Goal: Task Accomplishment & Management: Complete application form

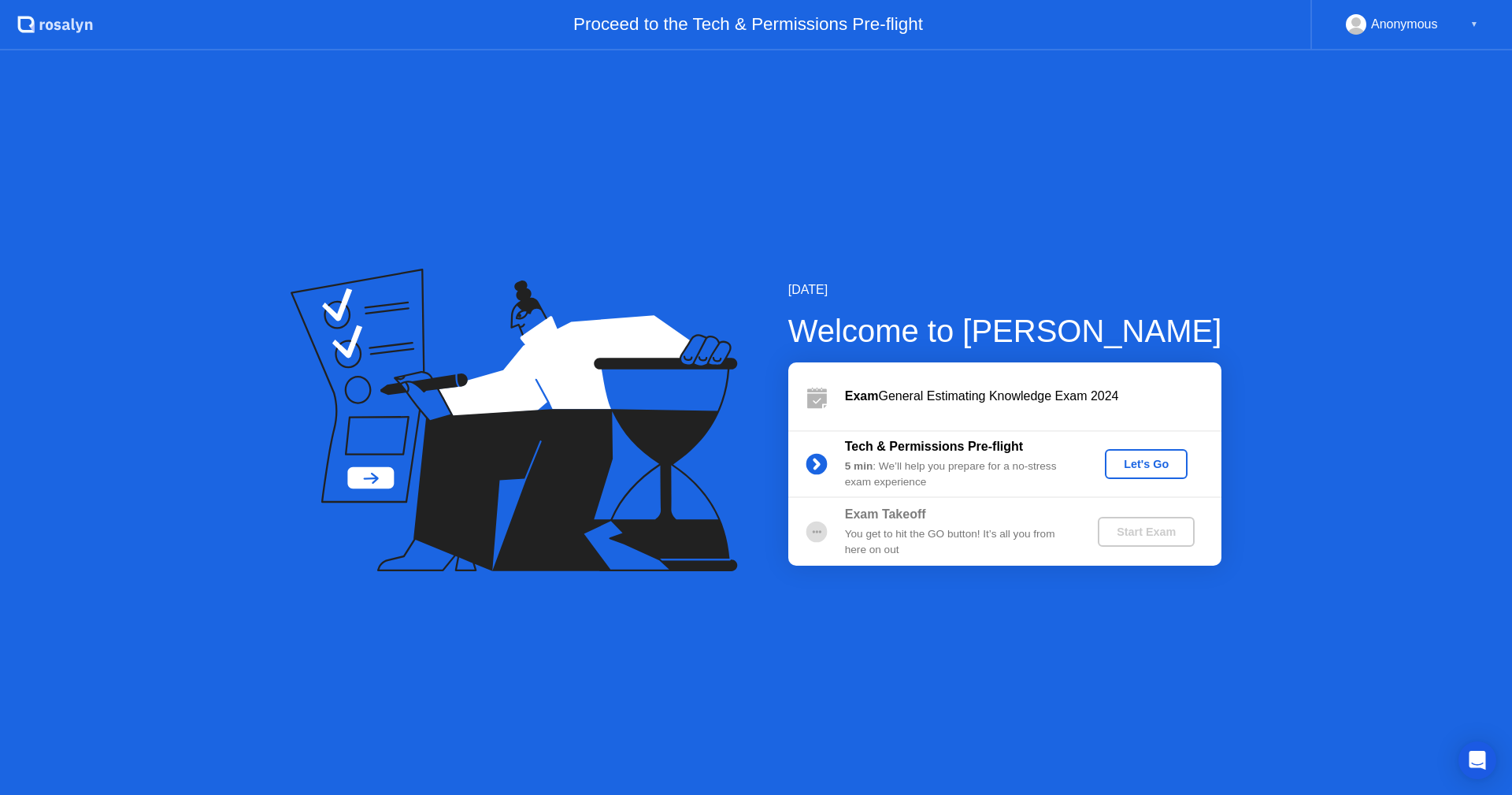
click at [1154, 463] on div "Let's Go" at bounding box center [1146, 464] width 70 height 12
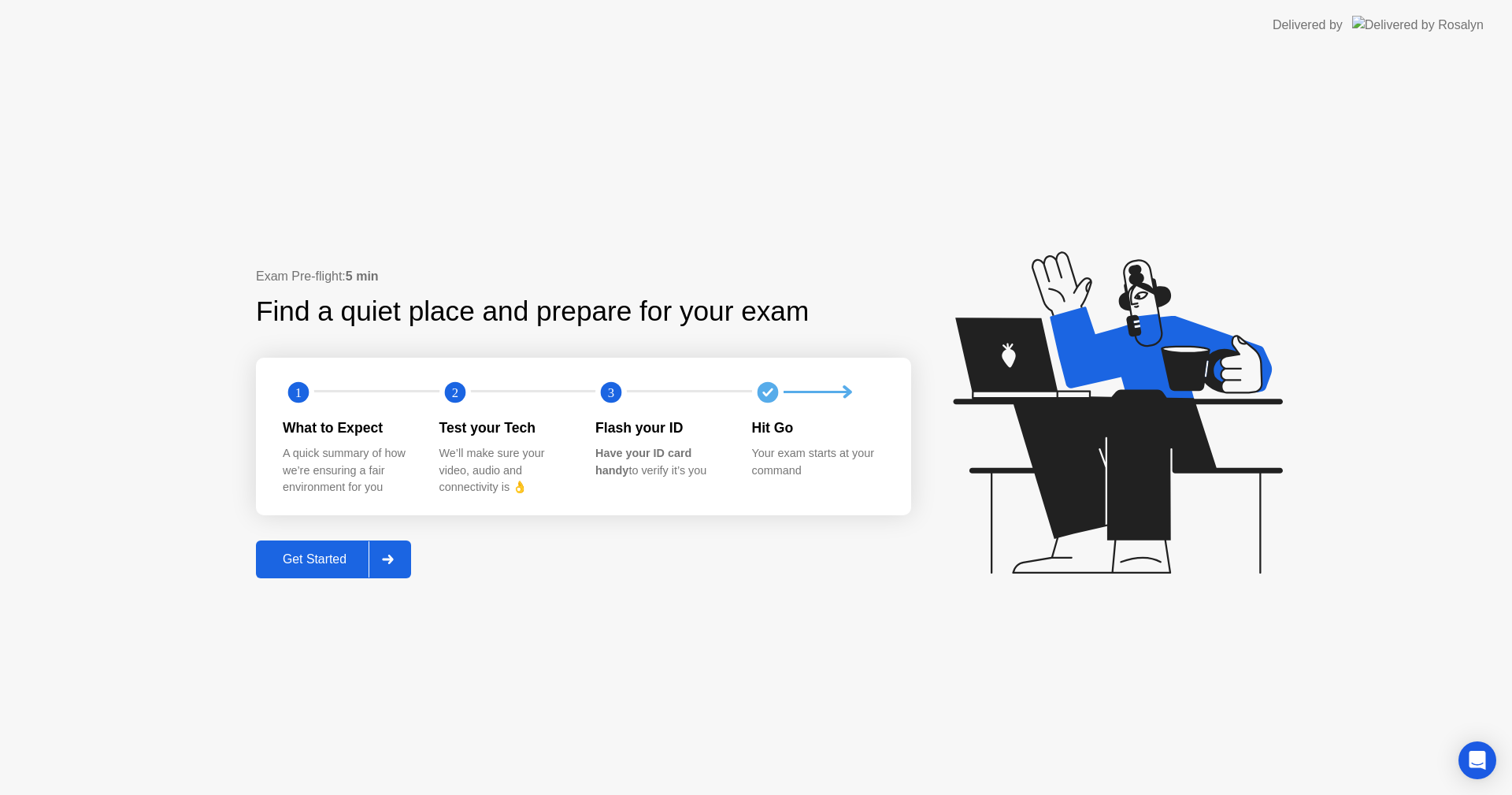
click at [324, 560] on div "Get Started" at bounding box center [315, 559] width 108 height 14
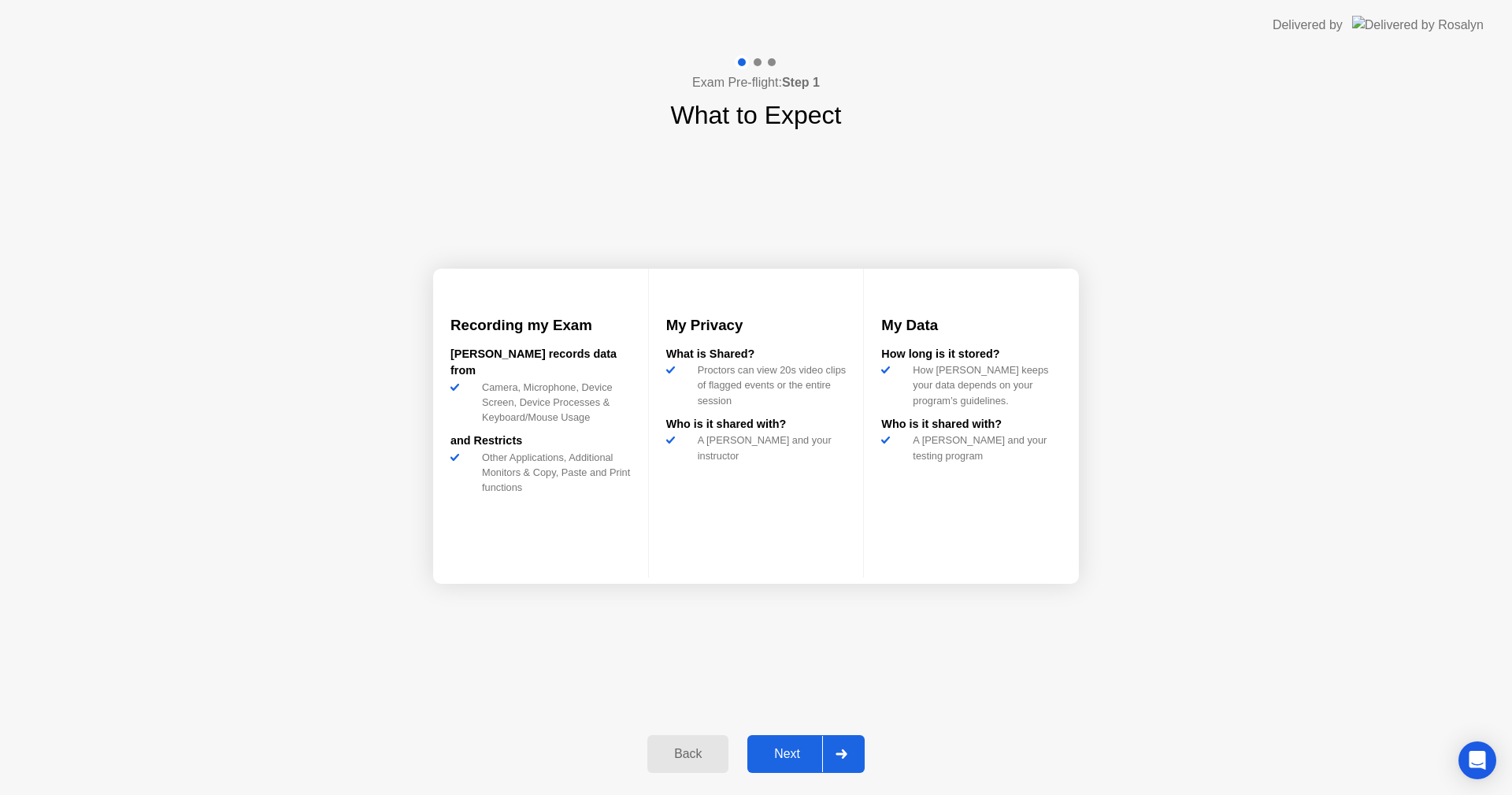
click at [791, 752] on div "Next" at bounding box center [787, 754] width 70 height 14
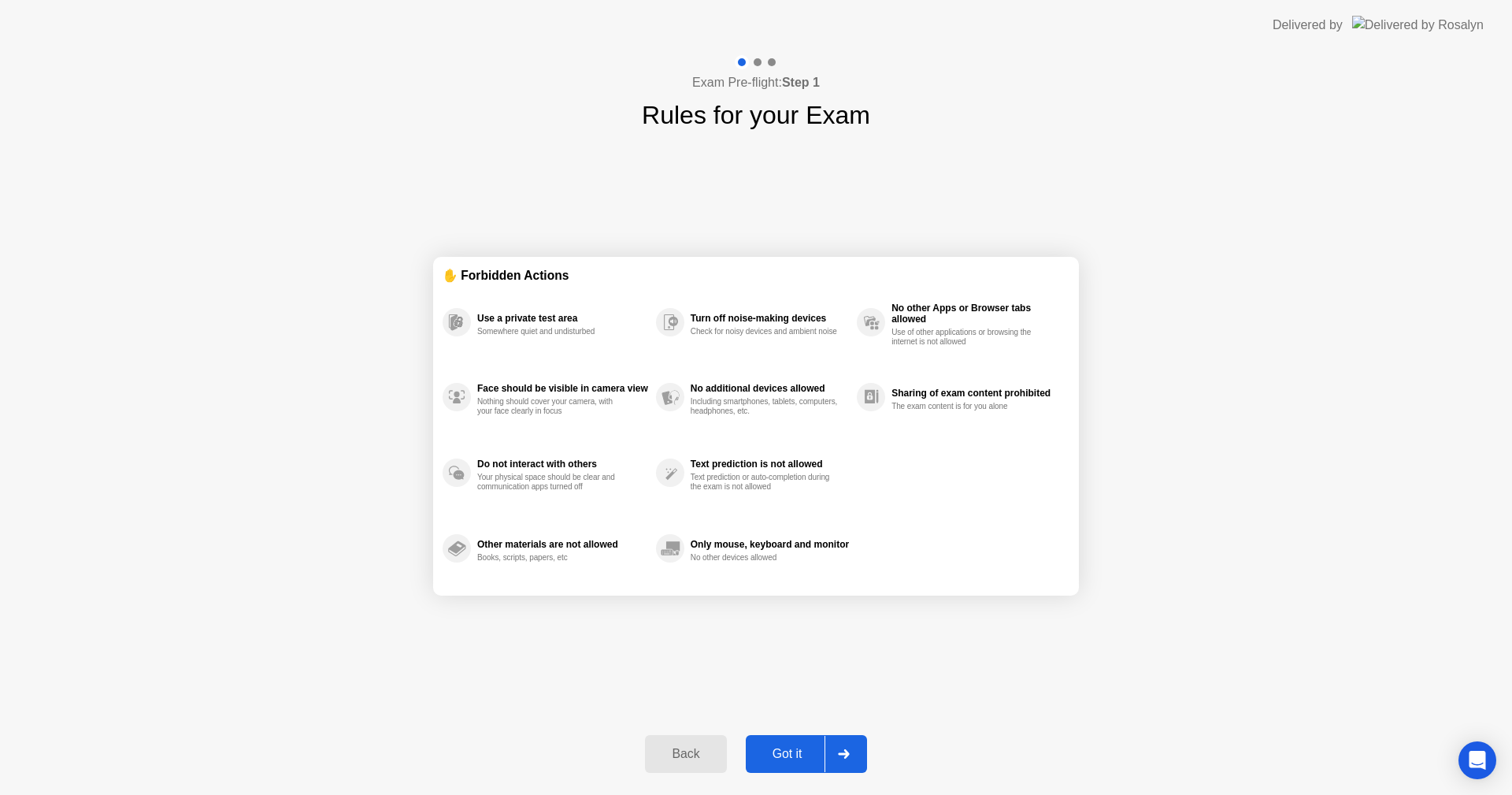
click at [801, 754] on div "Got it" at bounding box center [787, 754] width 74 height 14
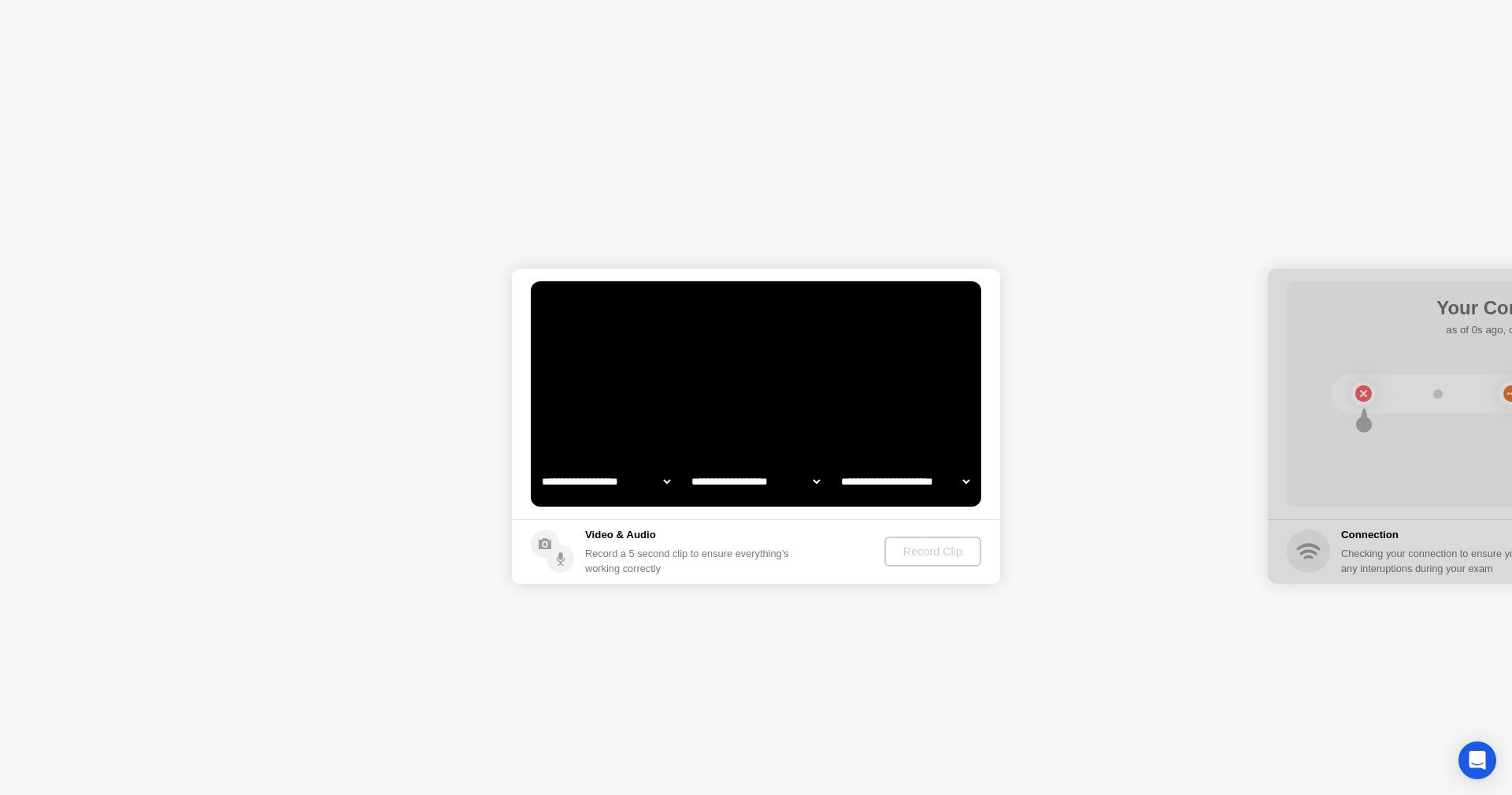
select select "**********"
select select "*******"
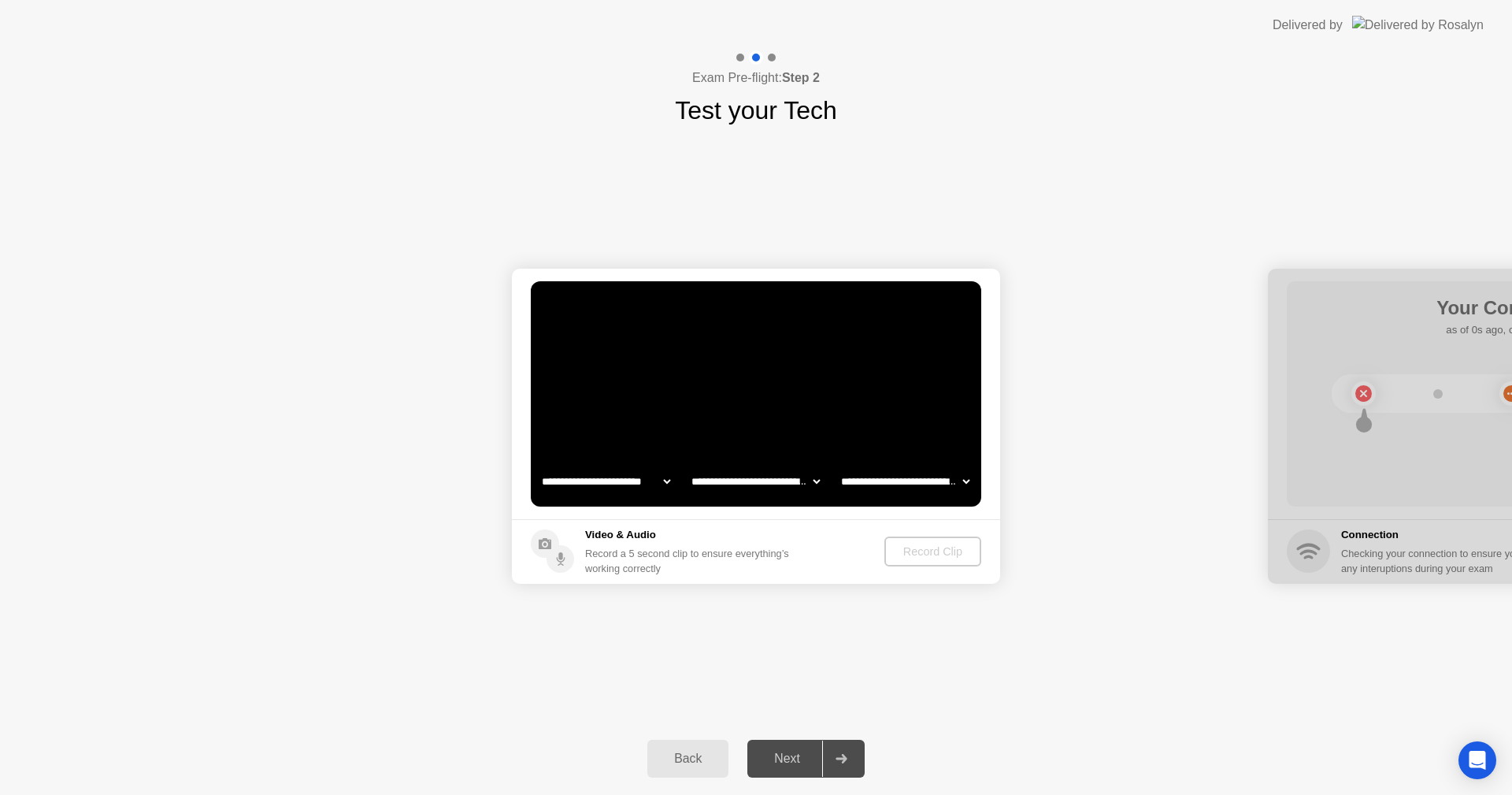
click at [708, 766] on div "Back" at bounding box center [687, 759] width 72 height 14
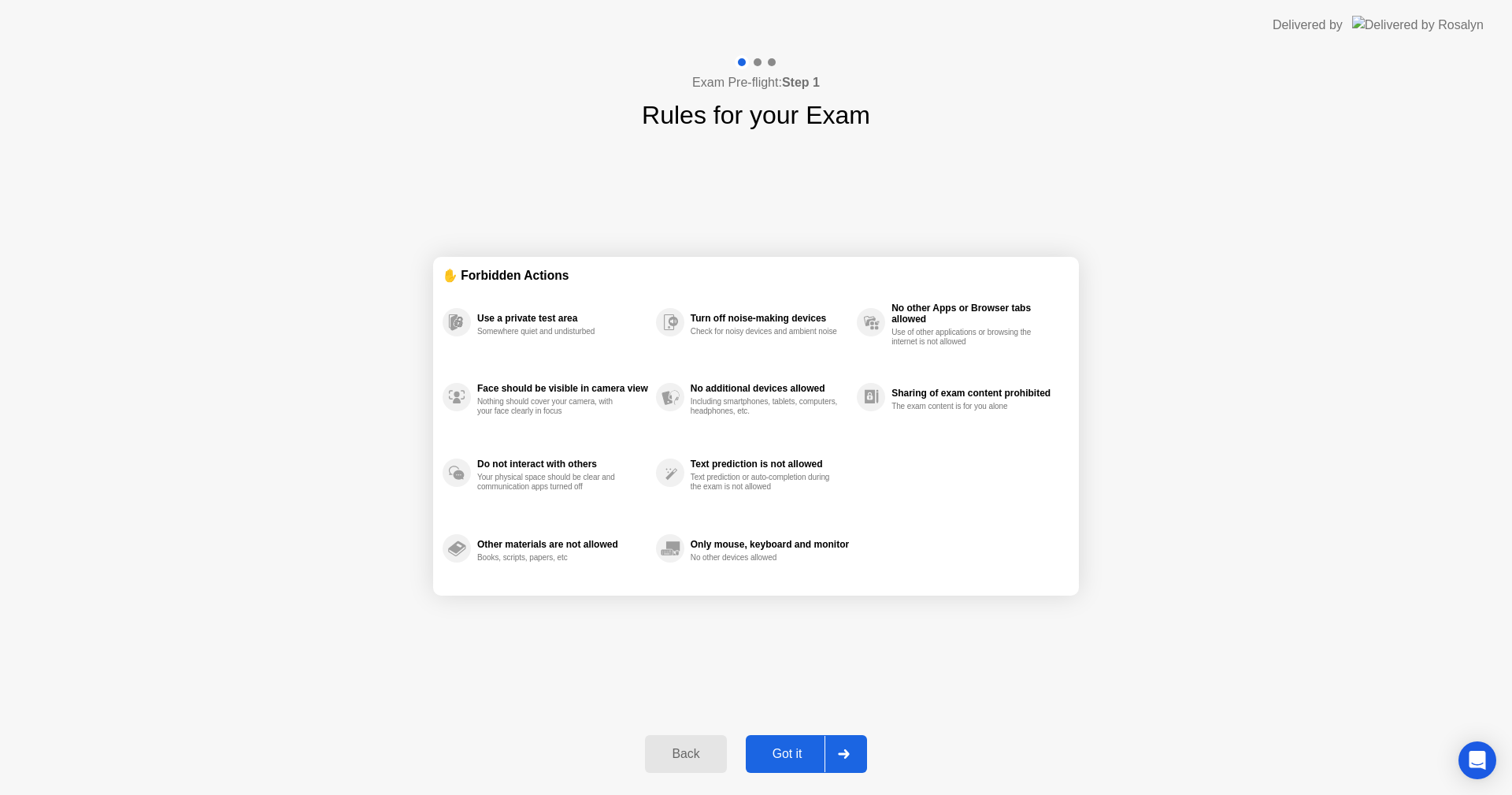
click at [782, 753] on div "Got it" at bounding box center [787, 754] width 74 height 14
select select "**********"
select select "*******"
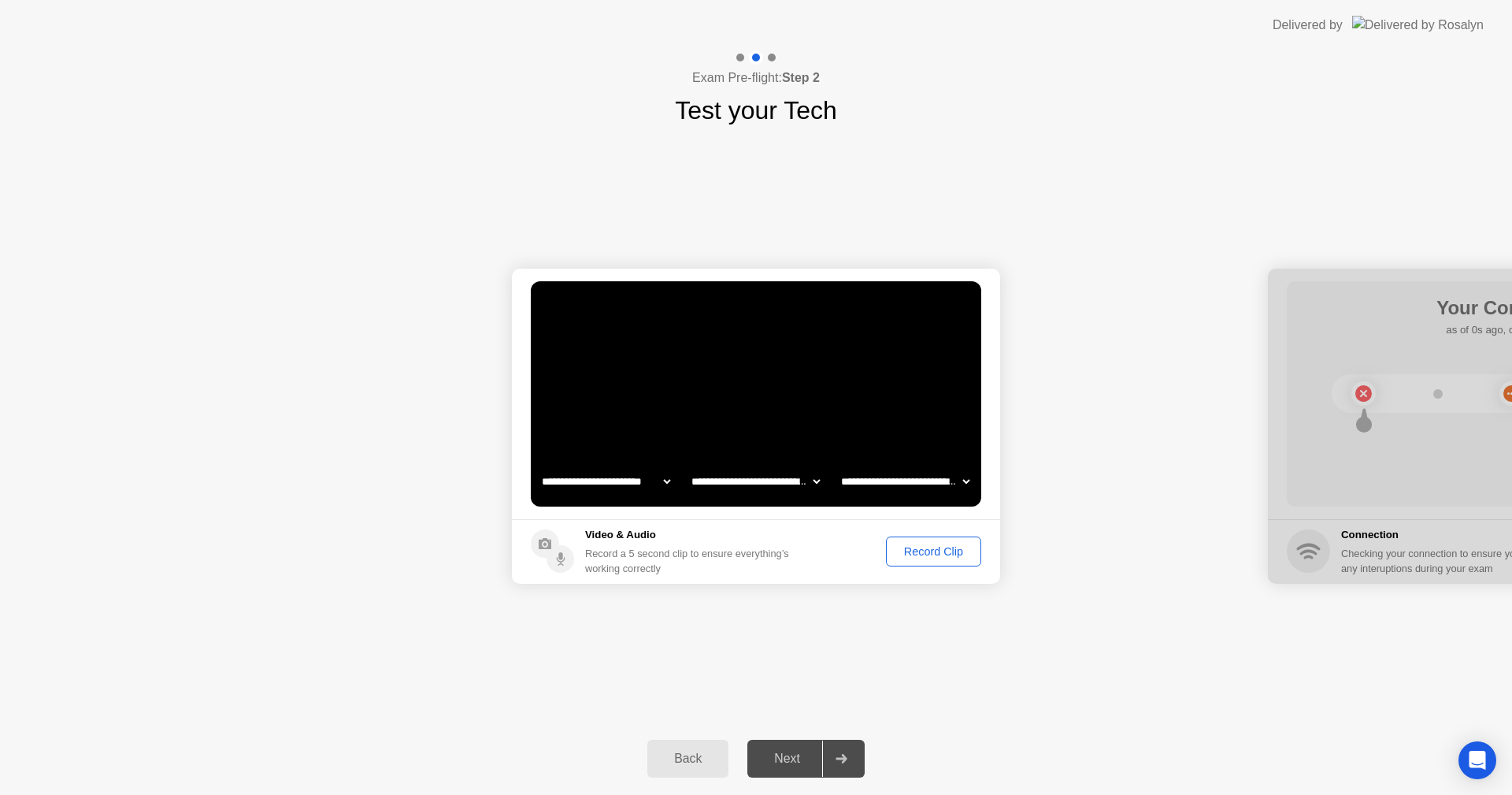
click at [801, 761] on div "Next" at bounding box center [787, 759] width 70 height 14
click at [950, 557] on div "Record Clip" at bounding box center [934, 551] width 84 height 12
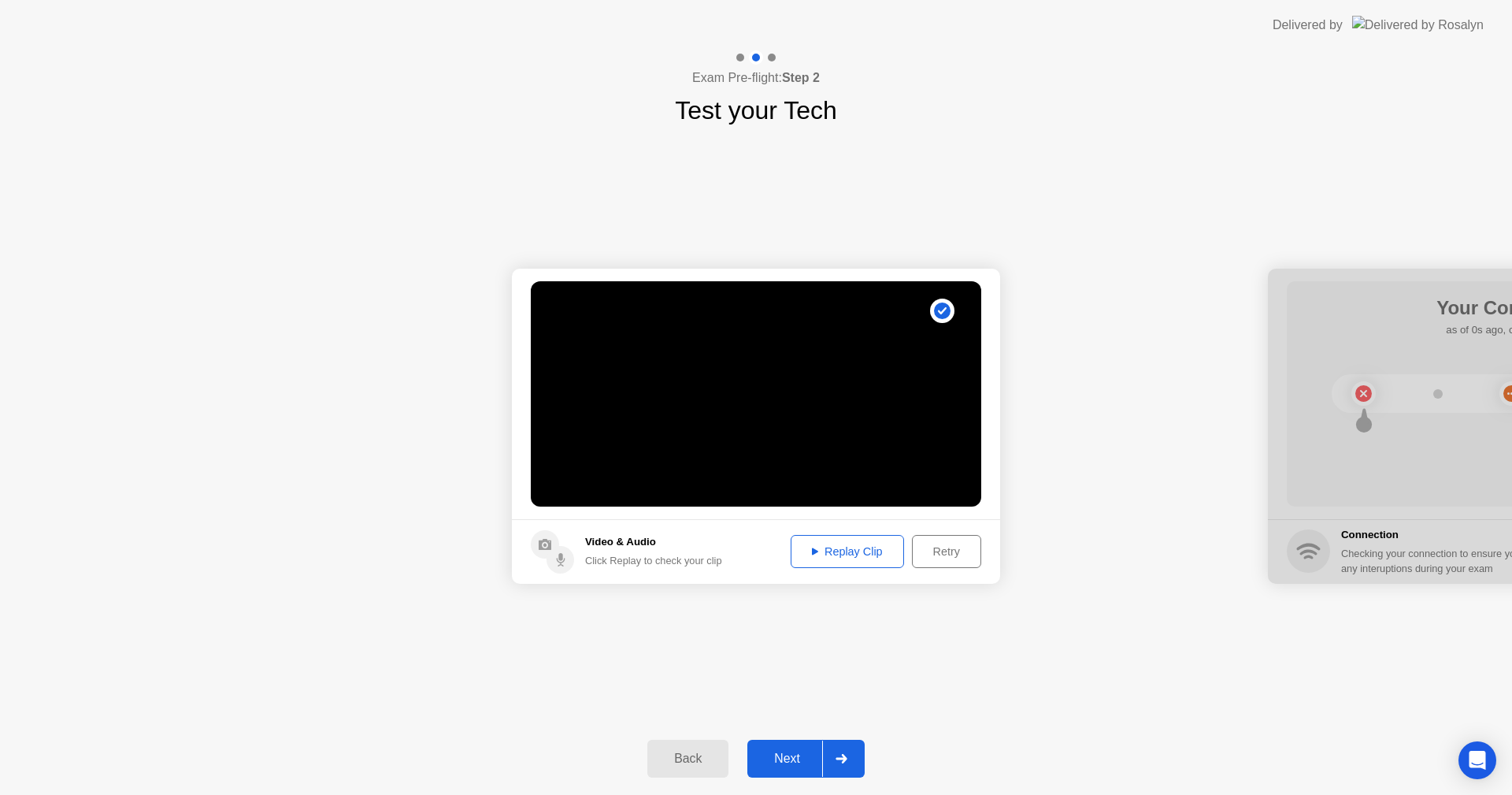
click at [876, 557] on div "Replay Clip" at bounding box center [848, 551] width 103 height 12
click at [833, 546] on div "Replay Clip" at bounding box center [848, 551] width 103 height 12
click at [852, 553] on div "Replay Clip" at bounding box center [848, 551] width 103 height 12
click at [902, 657] on div "**********" at bounding box center [756, 426] width 1512 height 593
click at [806, 708] on div "**********" at bounding box center [756, 426] width 1512 height 593
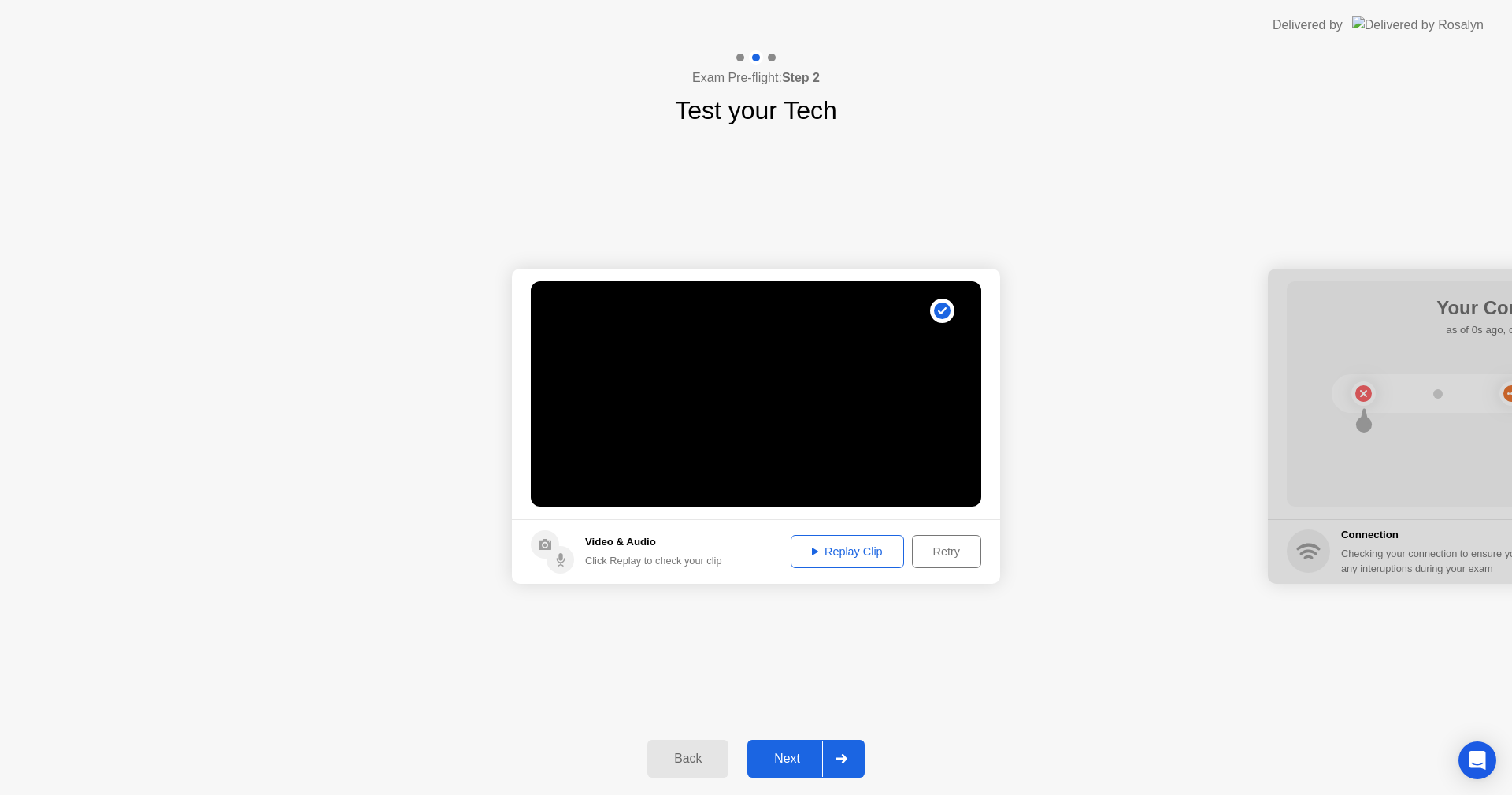
click at [789, 752] on div "Next" at bounding box center [787, 759] width 70 height 14
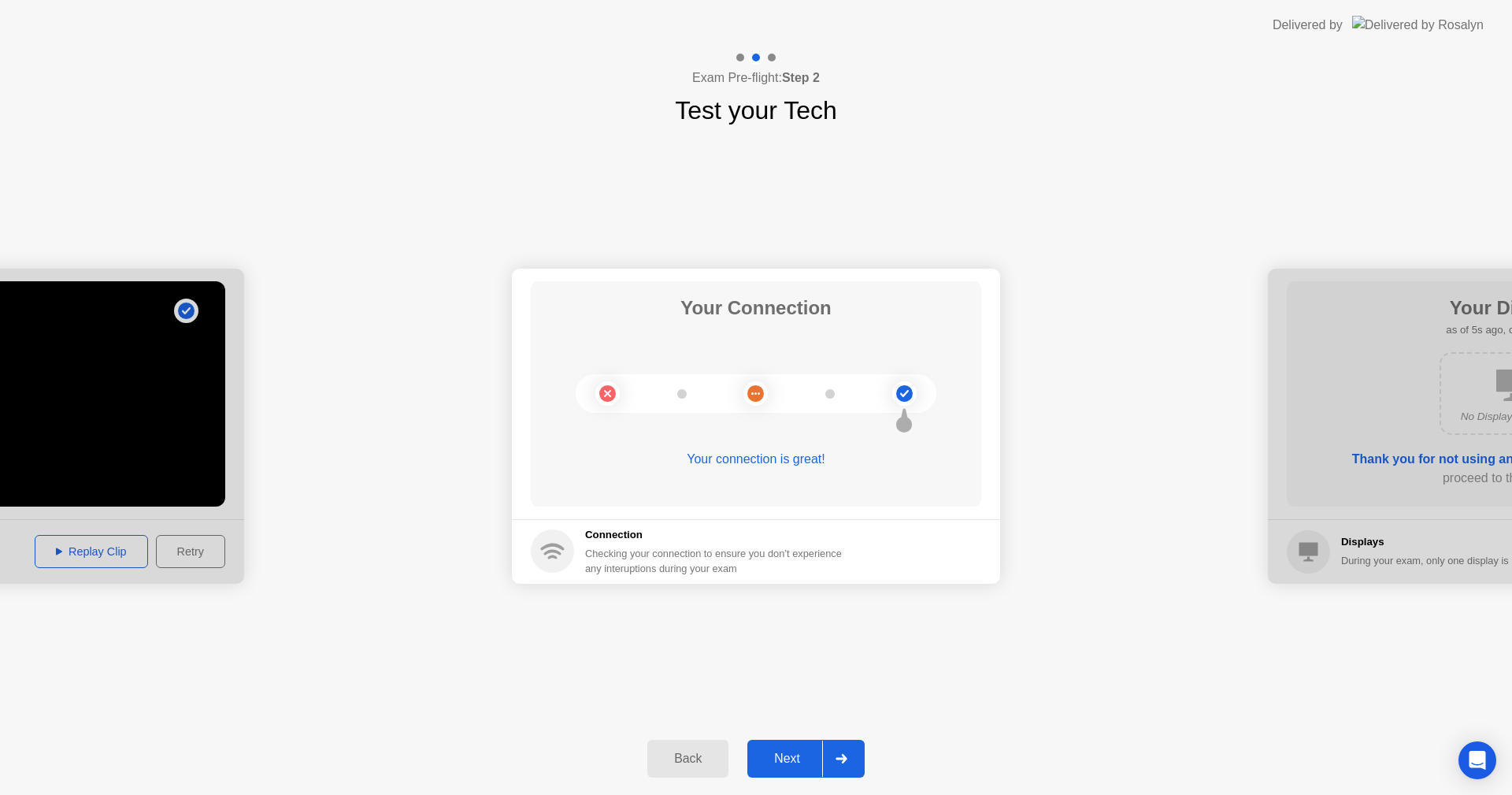
click at [796, 757] on div "Next" at bounding box center [787, 759] width 70 height 14
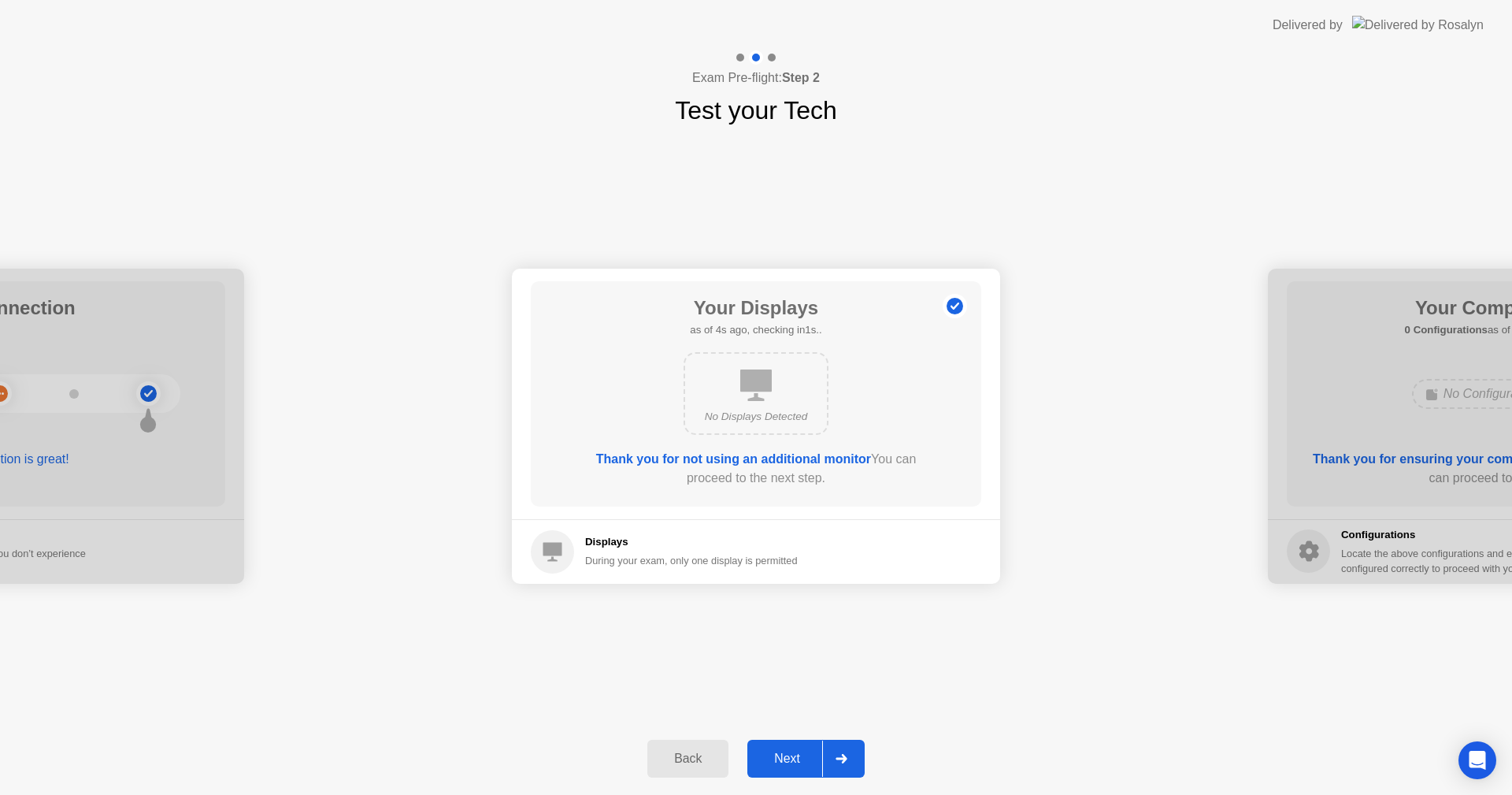
click at [787, 761] on div "Next" at bounding box center [787, 759] width 70 height 14
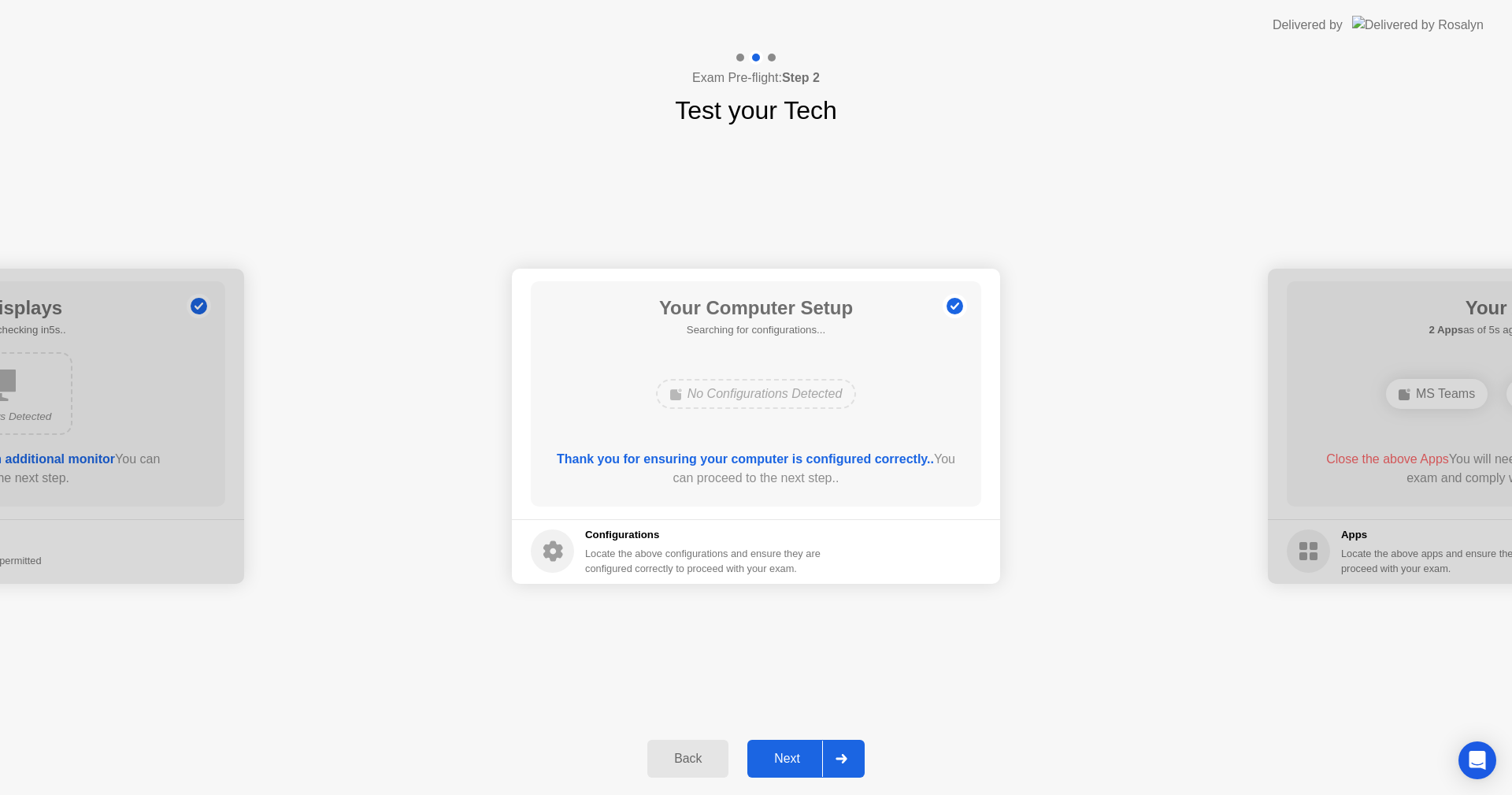
click at [783, 753] on div "Next" at bounding box center [787, 759] width 70 height 14
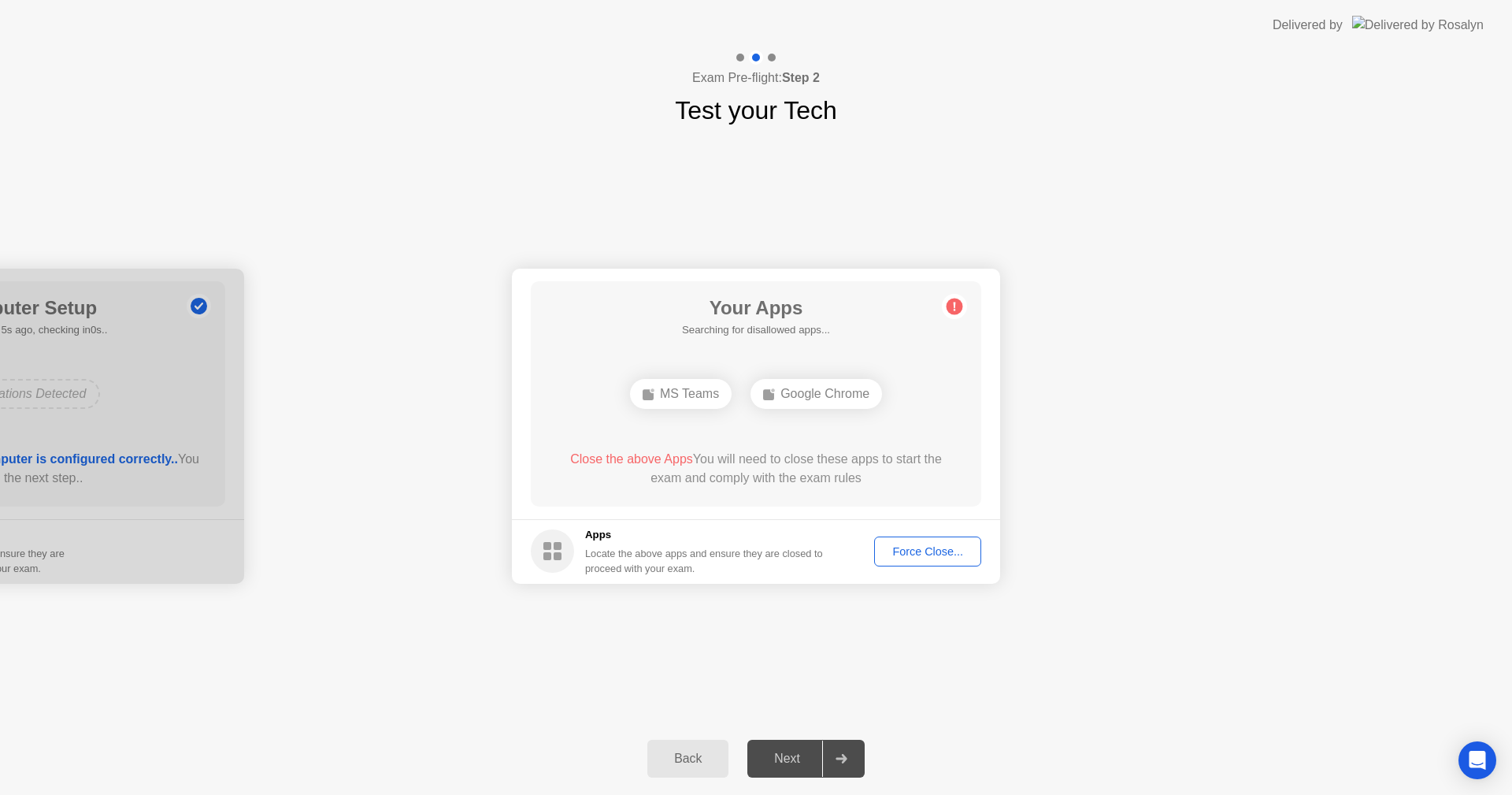
click at [639, 460] on span "Close the above Apps" at bounding box center [632, 459] width 123 height 13
click at [901, 550] on div "Force Close..." at bounding box center [927, 551] width 96 height 12
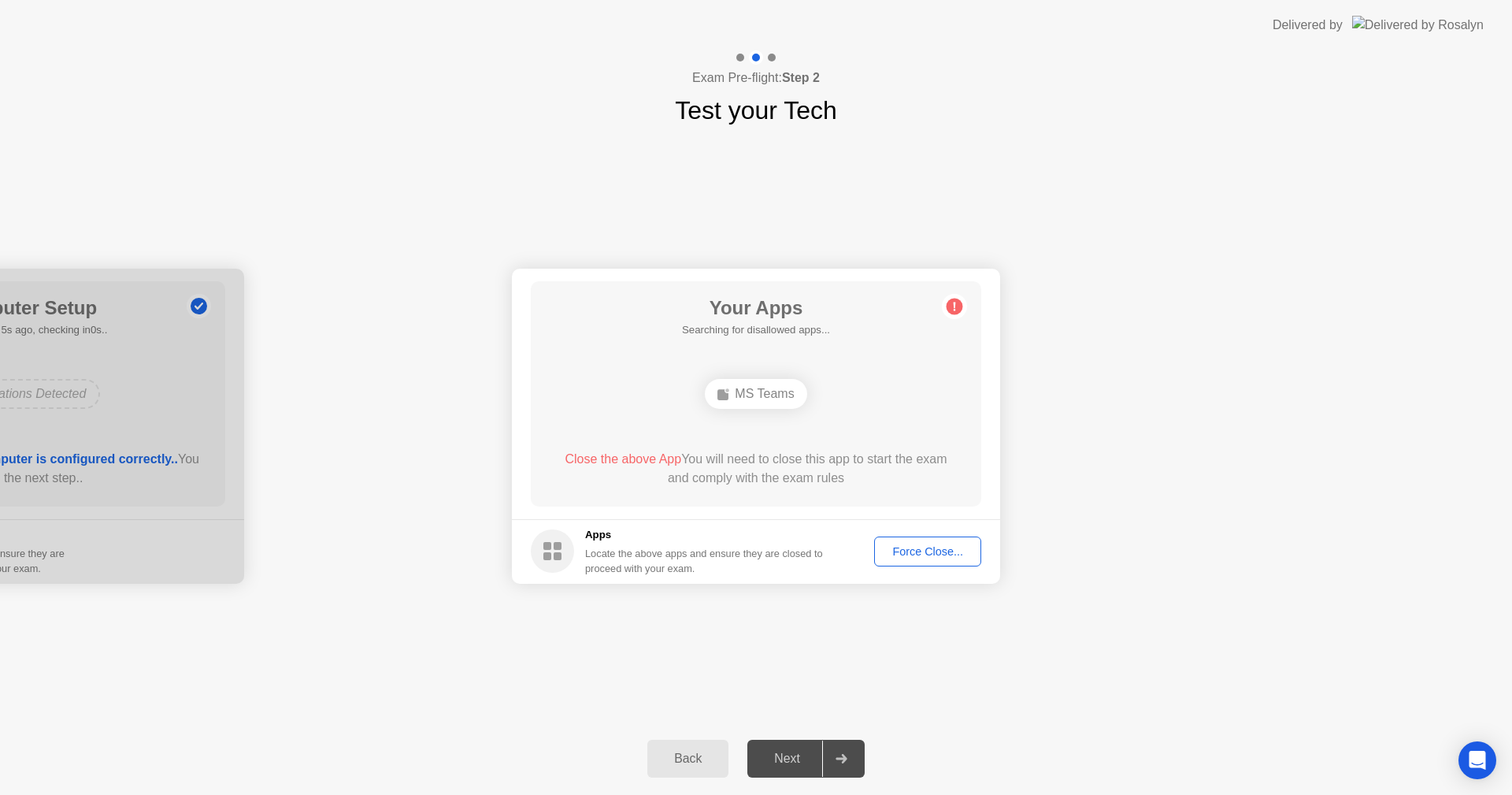
click at [944, 555] on div "Force Close..." at bounding box center [927, 551] width 96 height 12
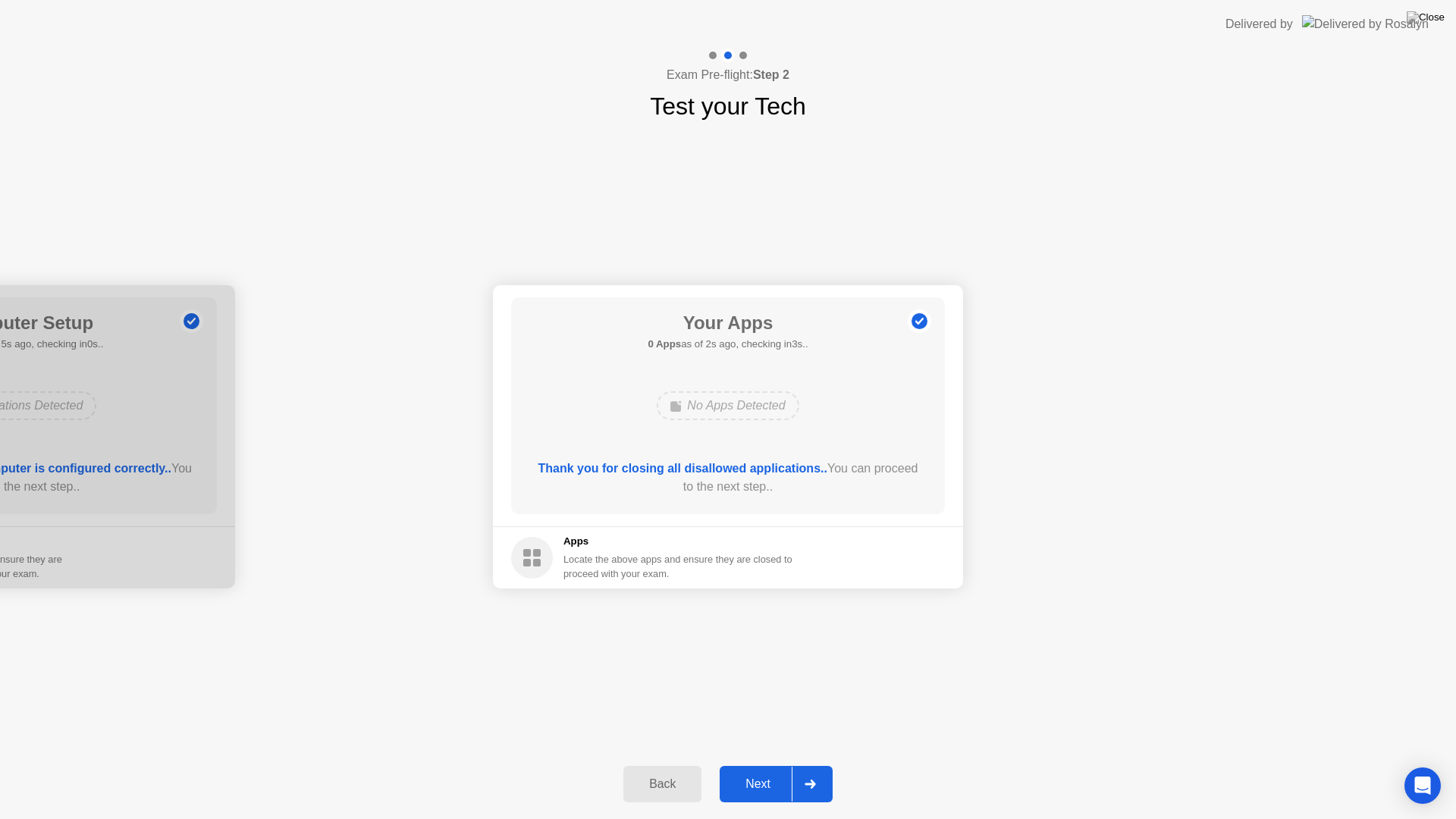
click at [761, 764] on div "Next" at bounding box center [758, 784] width 67 height 14
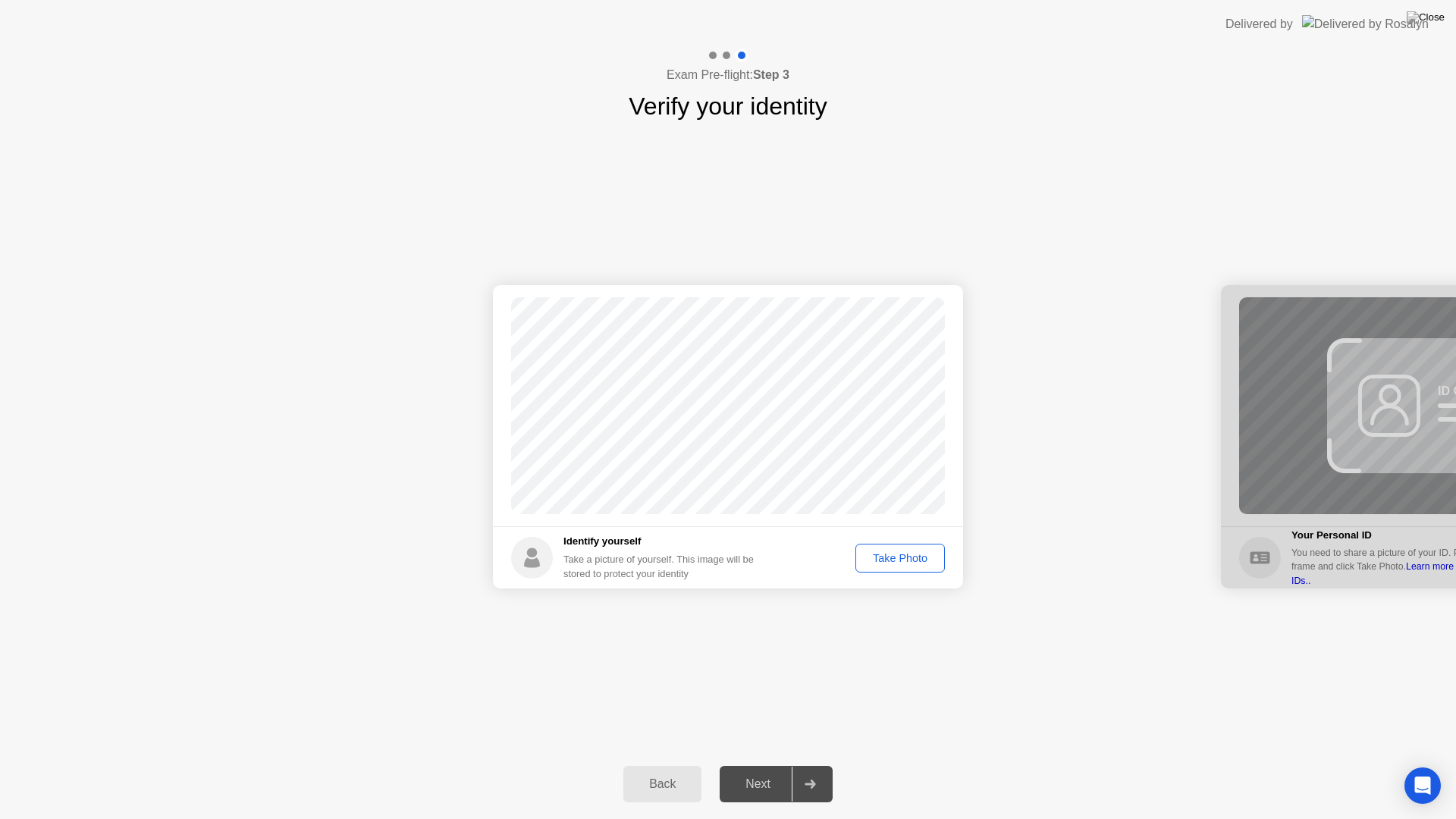
click at [902, 563] on div "Take Photo" at bounding box center [899, 557] width 79 height 12
click at [751, 764] on div "Next" at bounding box center [758, 784] width 67 height 14
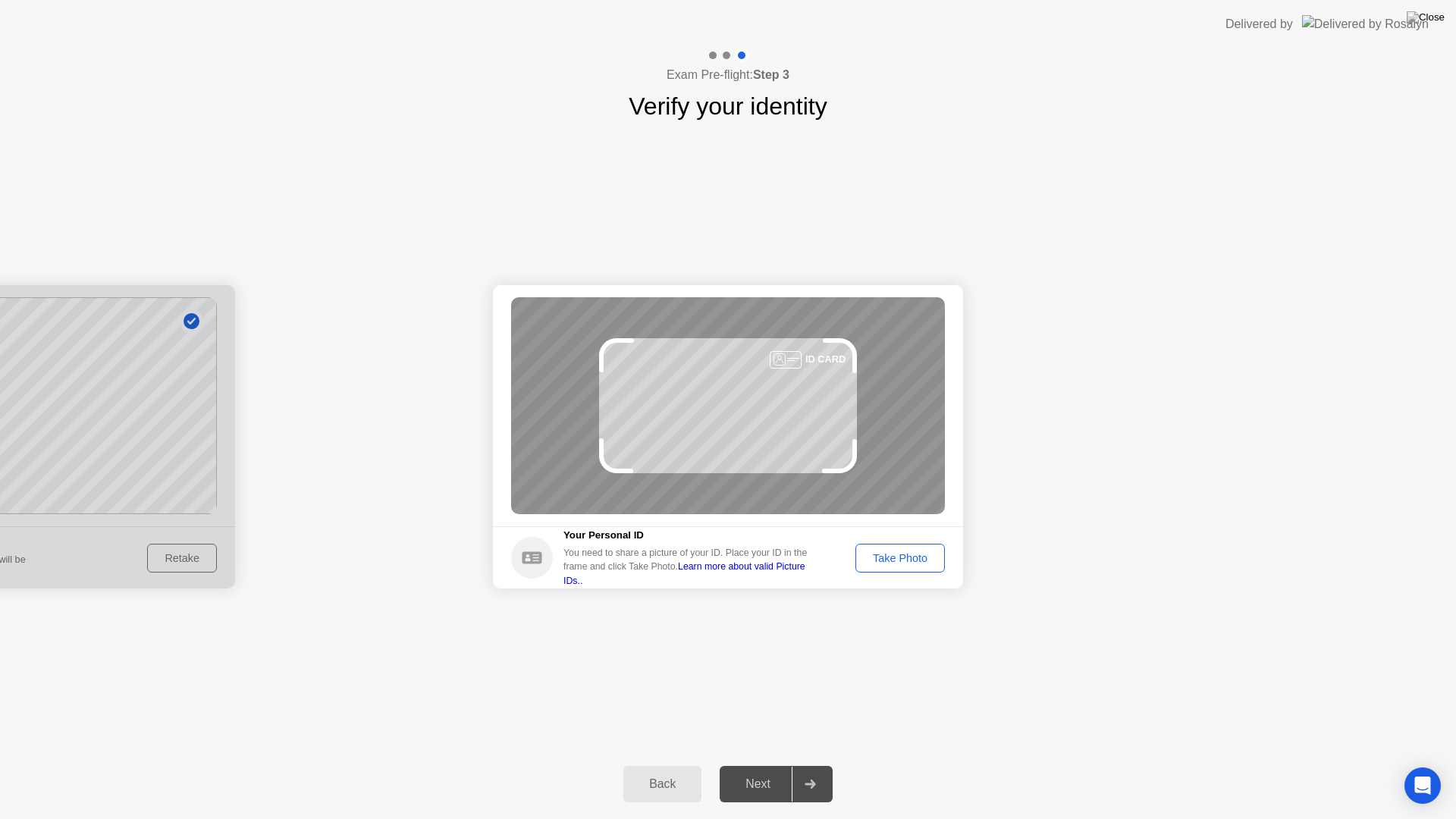
click at [881, 559] on div "Take Photo" at bounding box center [899, 557] width 79 height 12
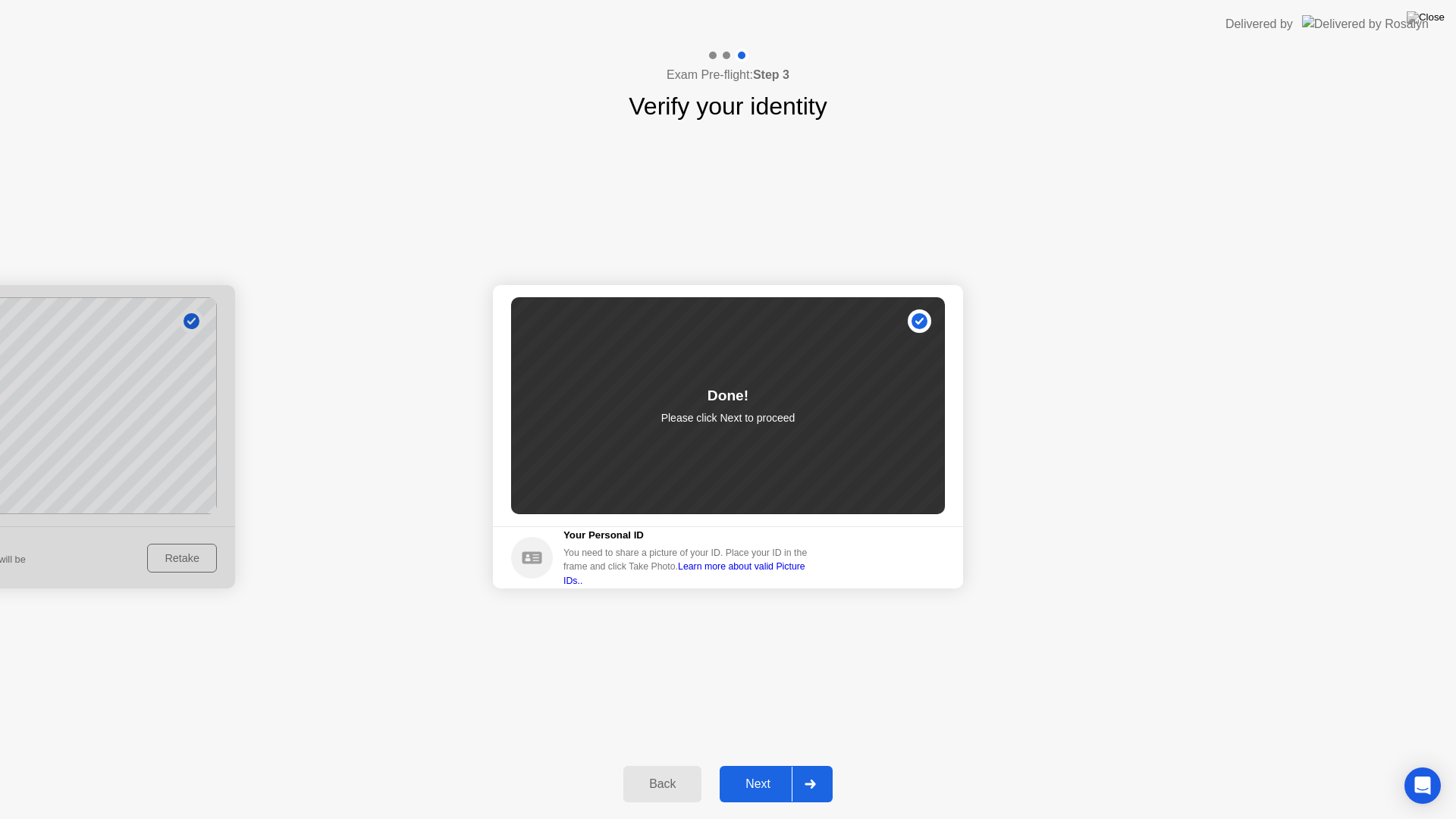
click at [773, 764] on div "Next" at bounding box center [758, 784] width 67 height 14
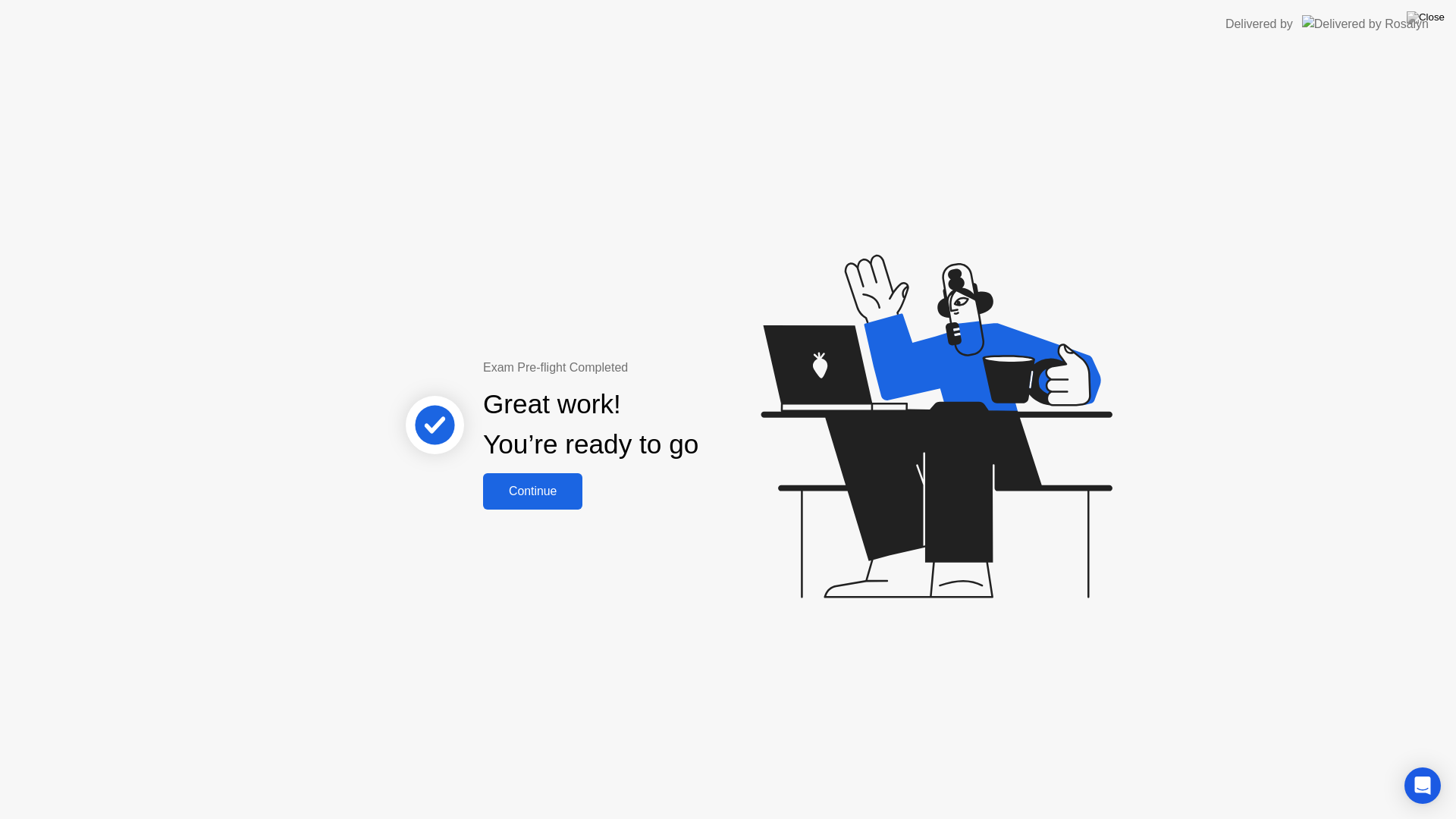
click at [554, 490] on div "Continue" at bounding box center [533, 491] width 91 height 14
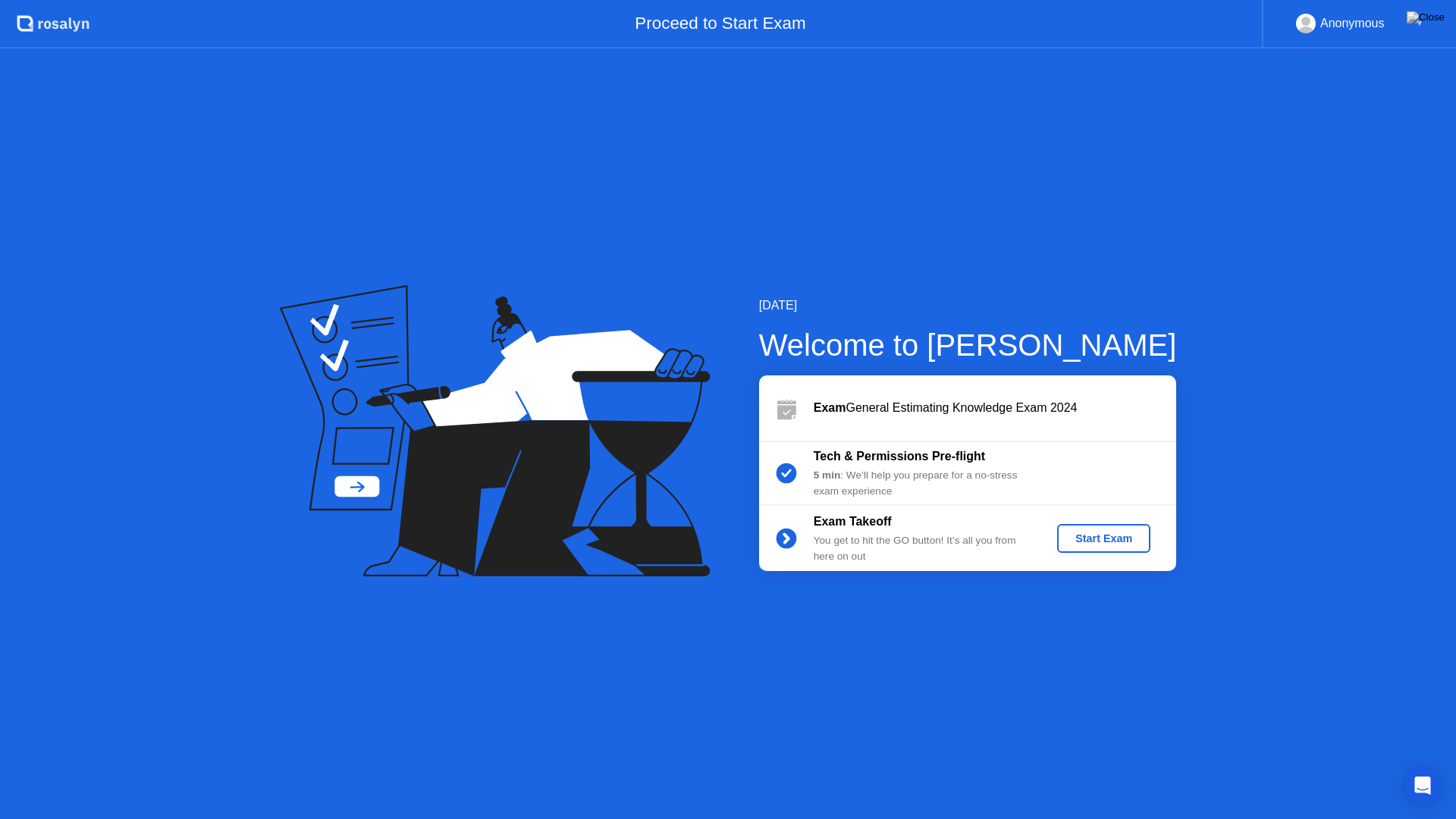
click at [1101, 539] on div "Start Exam" at bounding box center [1104, 538] width 81 height 12
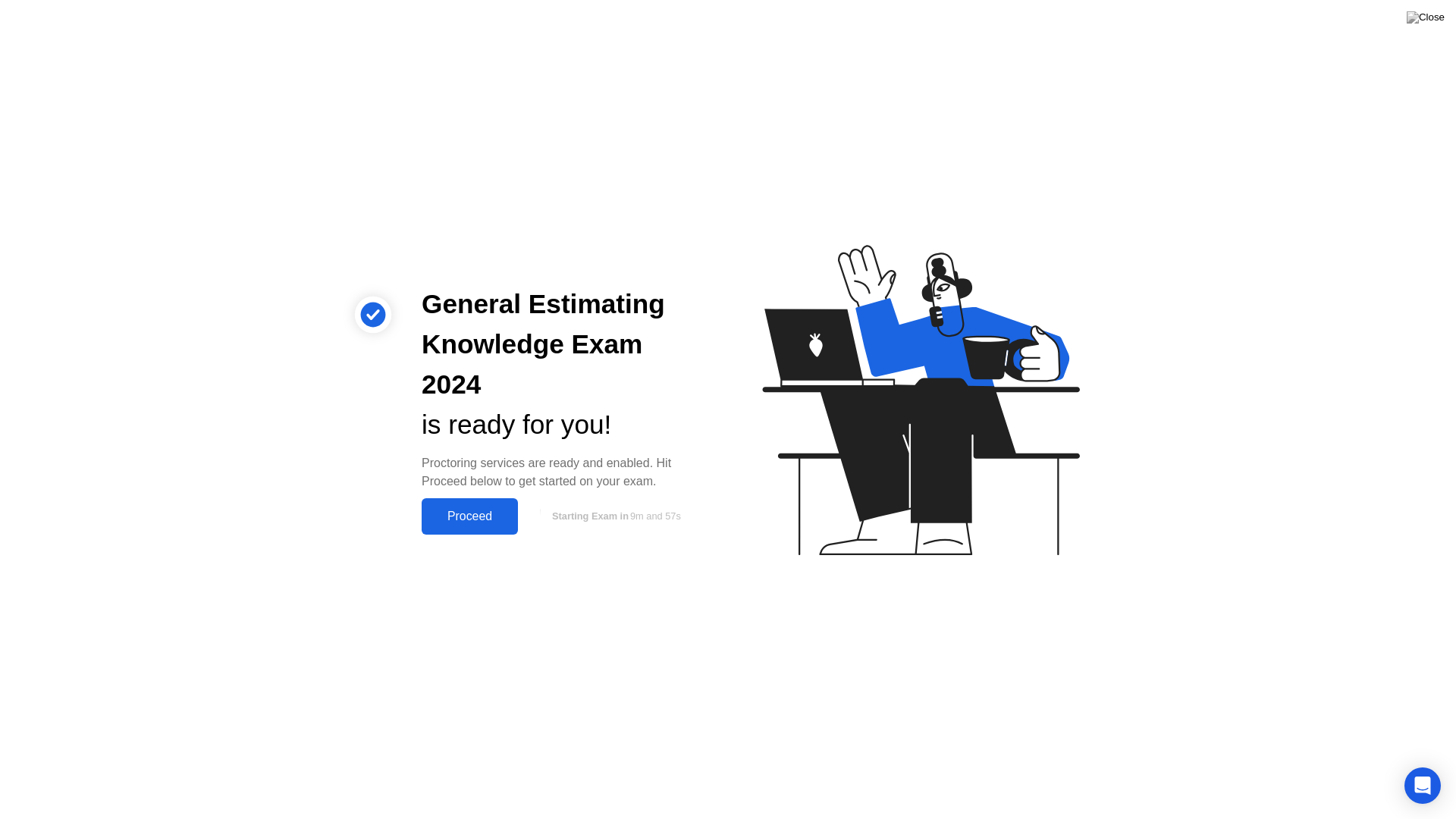
click at [484, 509] on div "Proceed" at bounding box center [470, 516] width 87 height 14
